Goal: Navigation & Orientation: Find specific page/section

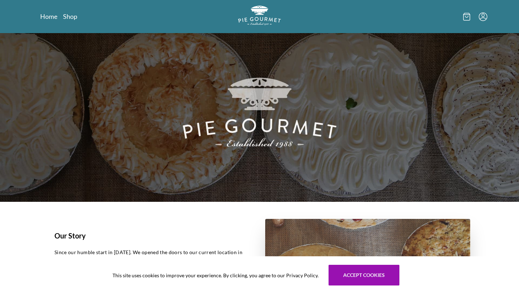
scroll to position [17, 0]
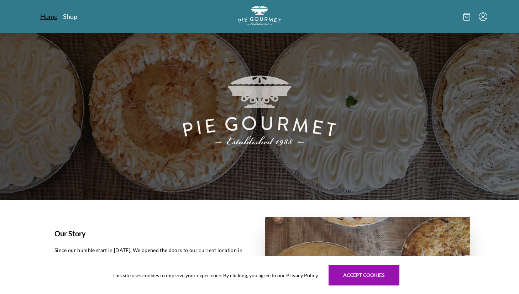
click at [50, 18] on link "Home" at bounding box center [48, 16] width 17 height 9
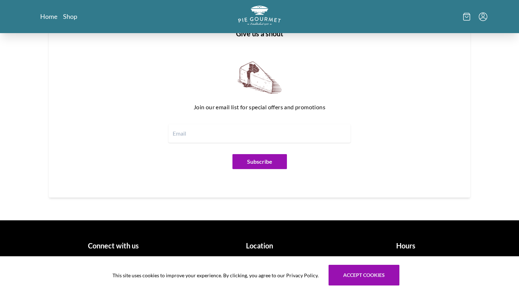
scroll to position [844, 0]
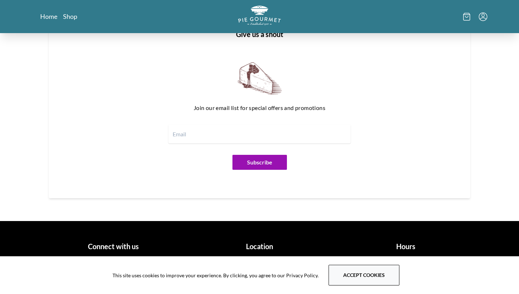
click at [359, 276] on button "Accept cookies" at bounding box center [363, 275] width 71 height 21
click at [376, 274] on button "Accept cookies" at bounding box center [363, 275] width 71 height 21
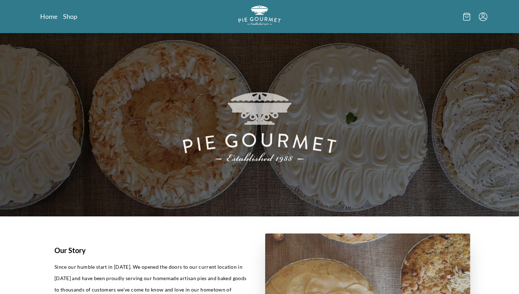
scroll to position [0, 0]
click at [70, 19] on link "Shop" at bounding box center [70, 16] width 14 height 9
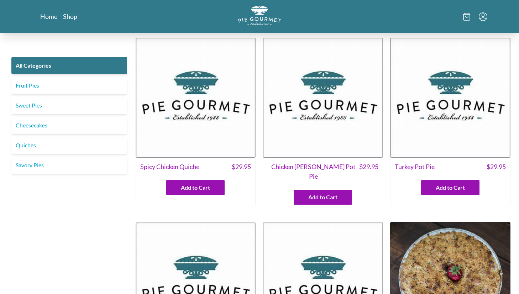
click at [27, 104] on link "Sweet Pies" at bounding box center [69, 105] width 116 height 17
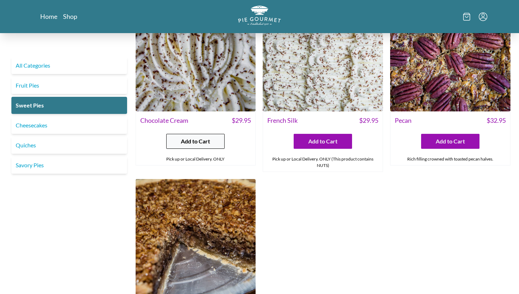
scroll to position [229, 0]
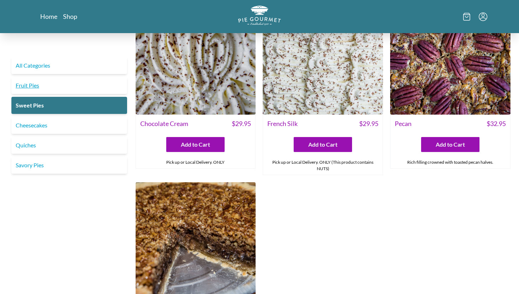
click at [28, 86] on link "Fruit Pies" at bounding box center [69, 85] width 116 height 17
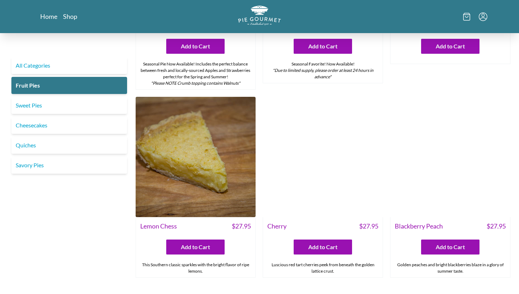
scroll to position [146, 0]
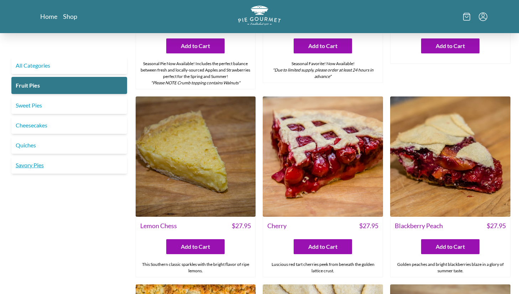
click at [35, 167] on link "Savory Pies" at bounding box center [69, 165] width 116 height 17
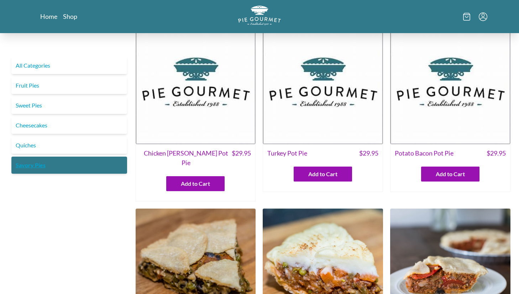
scroll to position [14, 0]
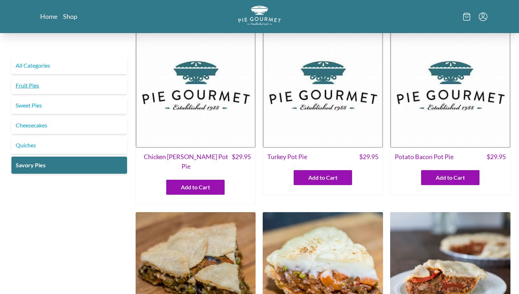
click at [27, 84] on link "Fruit Pies" at bounding box center [69, 85] width 116 height 17
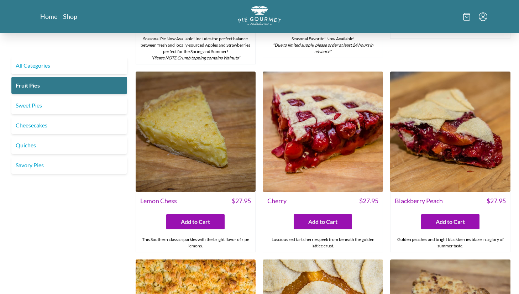
scroll to position [169, 0]
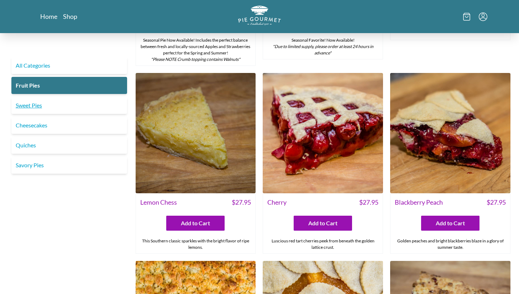
click at [34, 107] on link "Sweet Pies" at bounding box center [69, 105] width 116 height 17
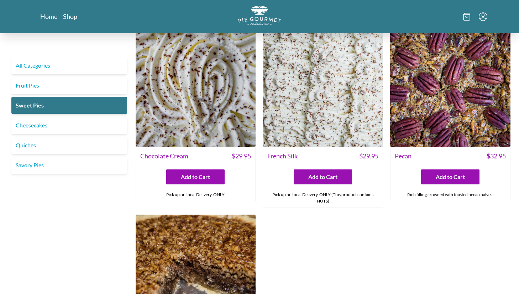
scroll to position [196, 0]
click at [56, 80] on link "Fruit Pies" at bounding box center [69, 85] width 116 height 17
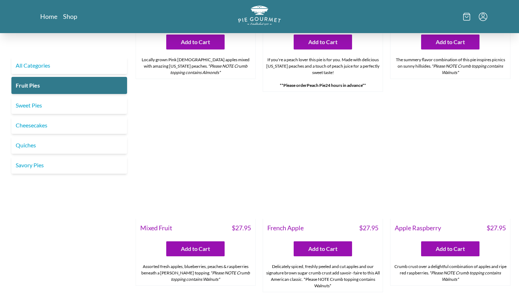
scroll to position [539, 0]
